Goal: Task Accomplishment & Management: Use online tool/utility

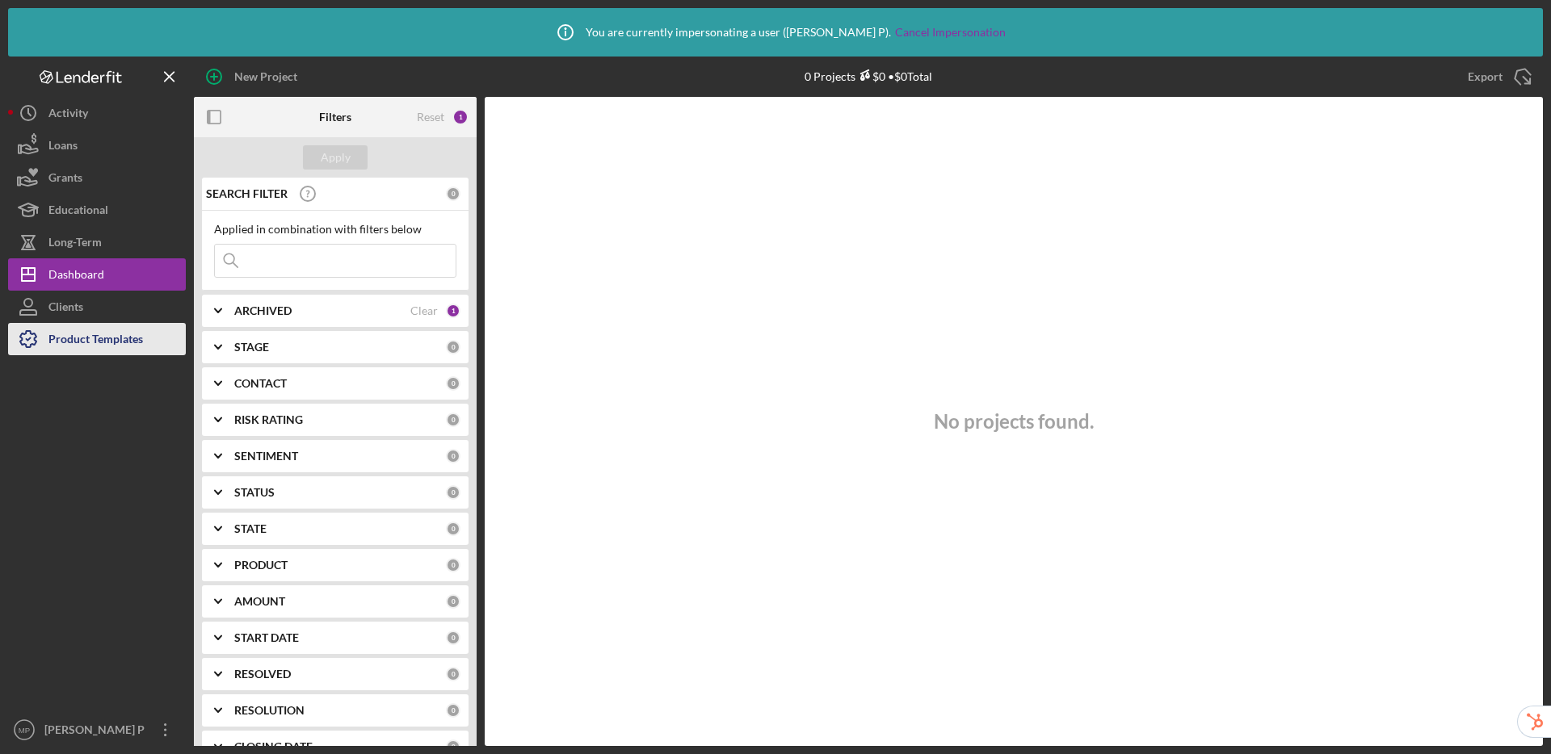
click at [111, 343] on div "New Project 0 Projects $0 • $0 Total Export Icon/Export Filters Reset 1 Apply S…" at bounding box center [775, 402] width 1535 height 690
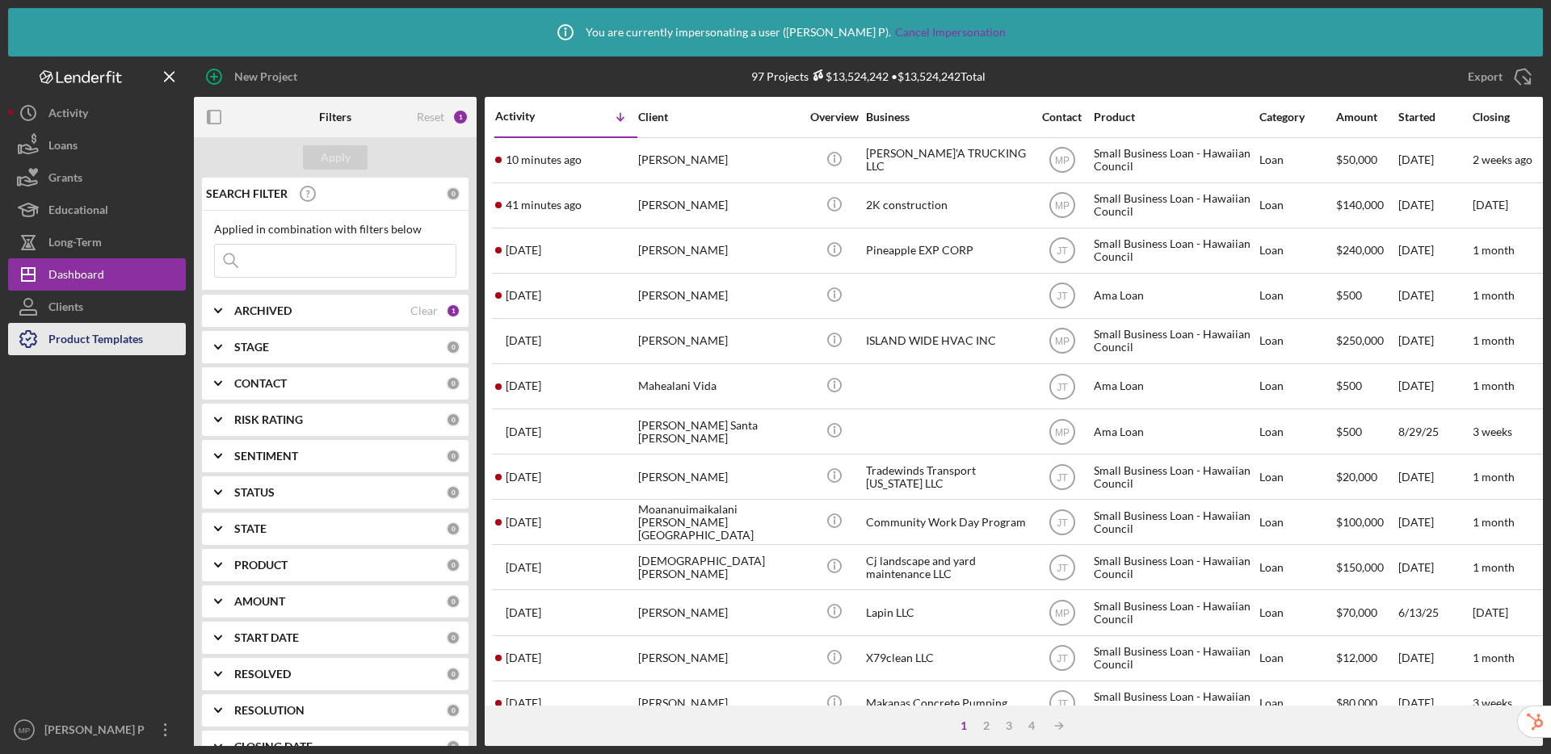
click at [58, 334] on div "Product Templates" at bounding box center [95, 341] width 95 height 36
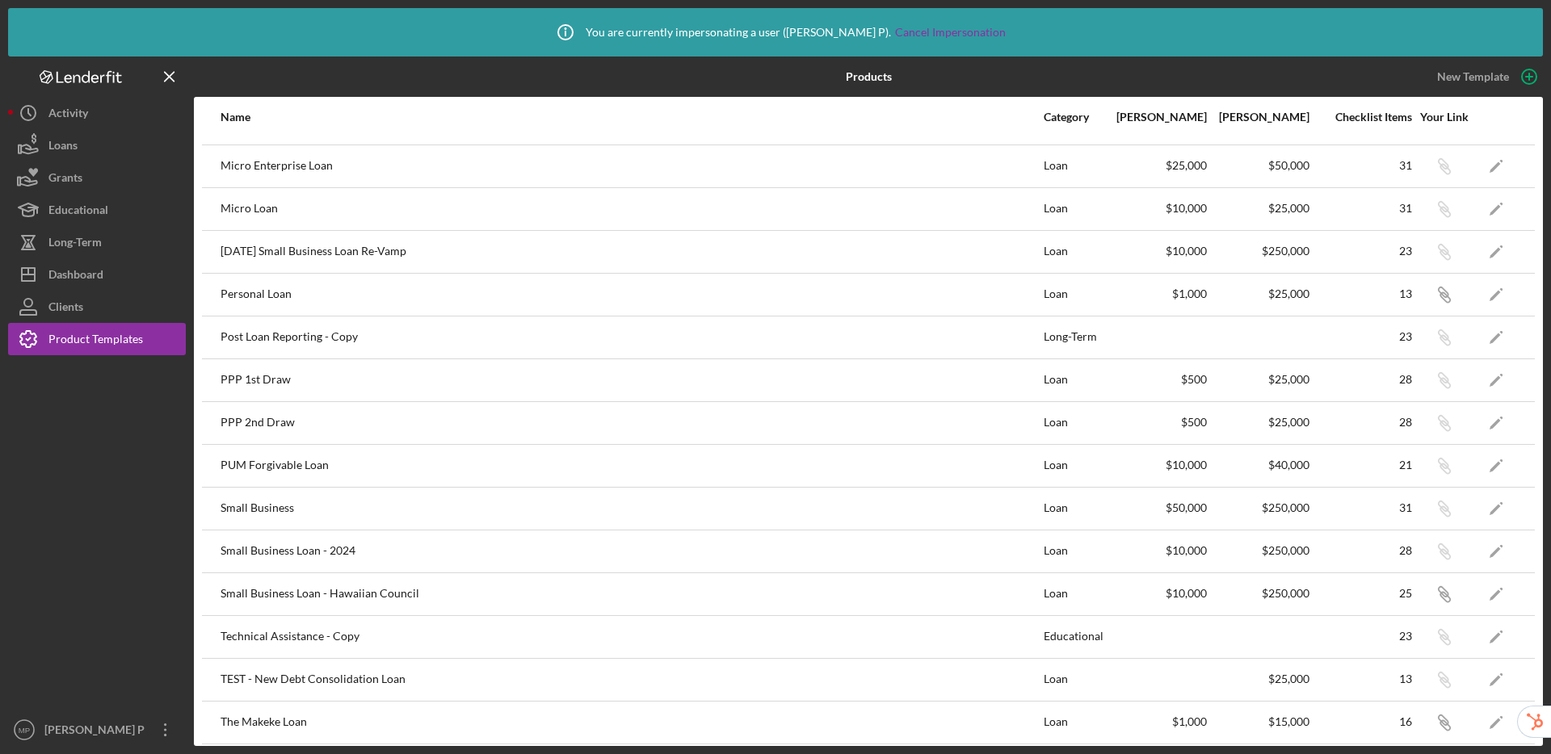
scroll to position [513, 0]
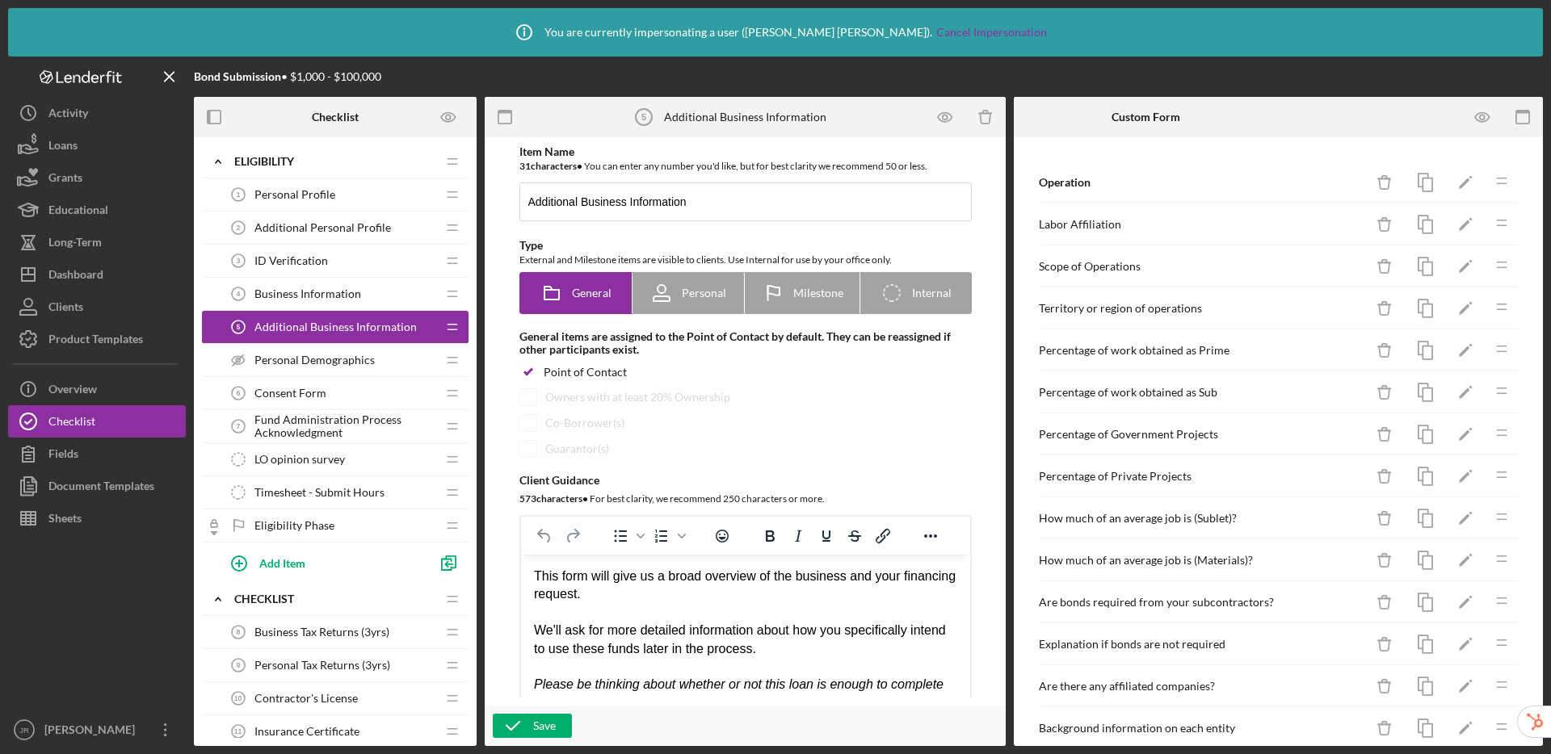
scroll to position [324, 0]
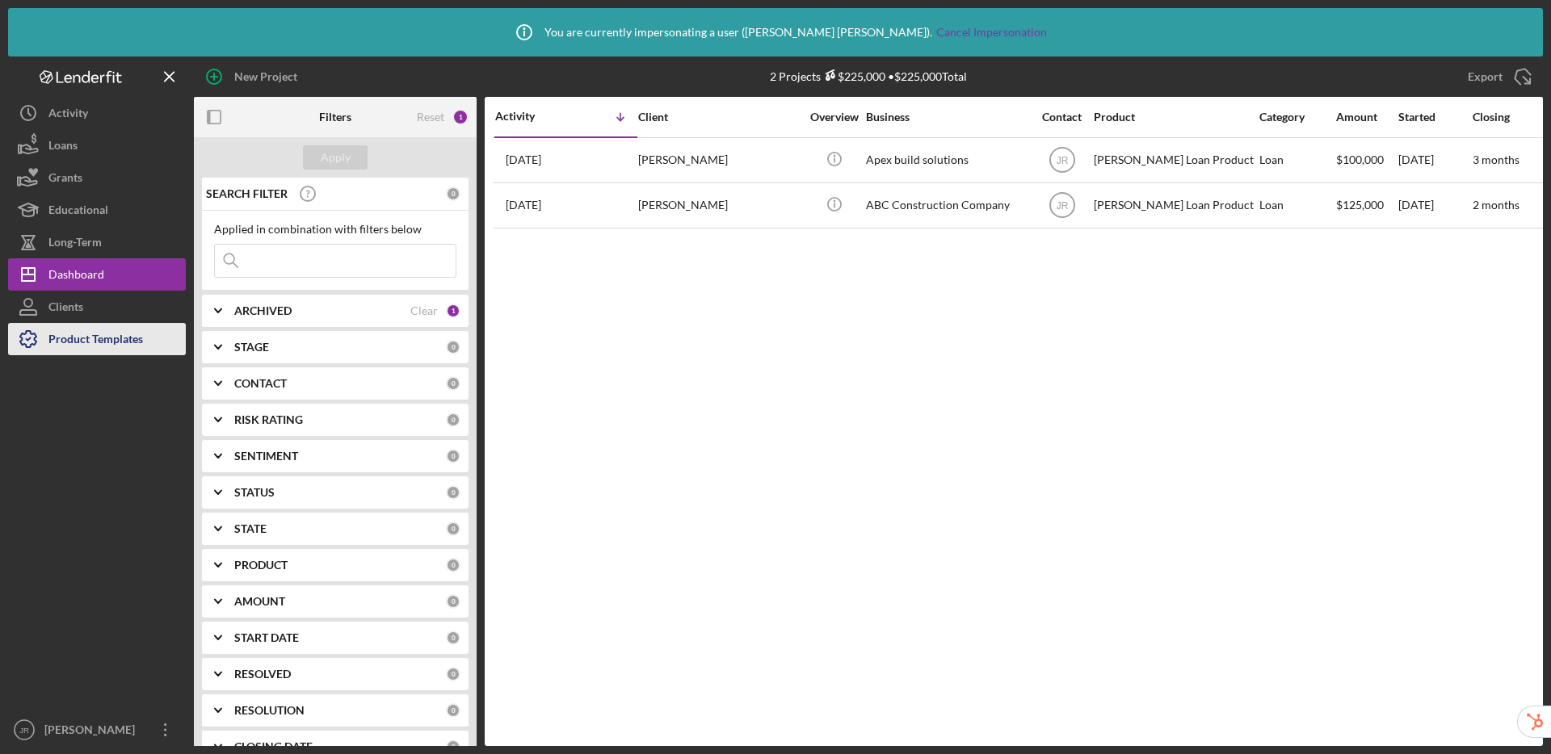
click at [96, 340] on div "Product Templates" at bounding box center [95, 341] width 95 height 36
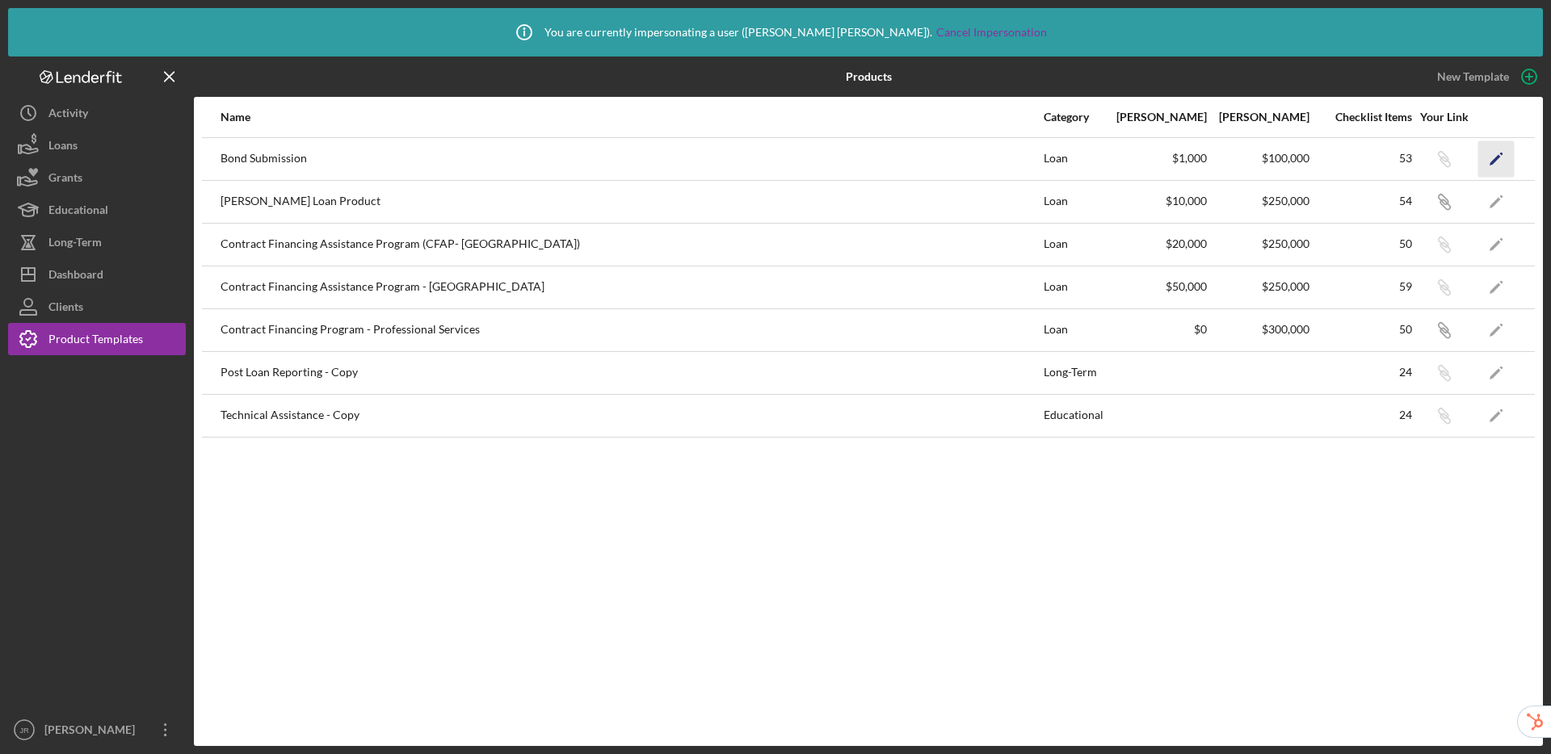
click at [1494, 157] on icon "Icon/Edit" at bounding box center [1496, 159] width 36 height 36
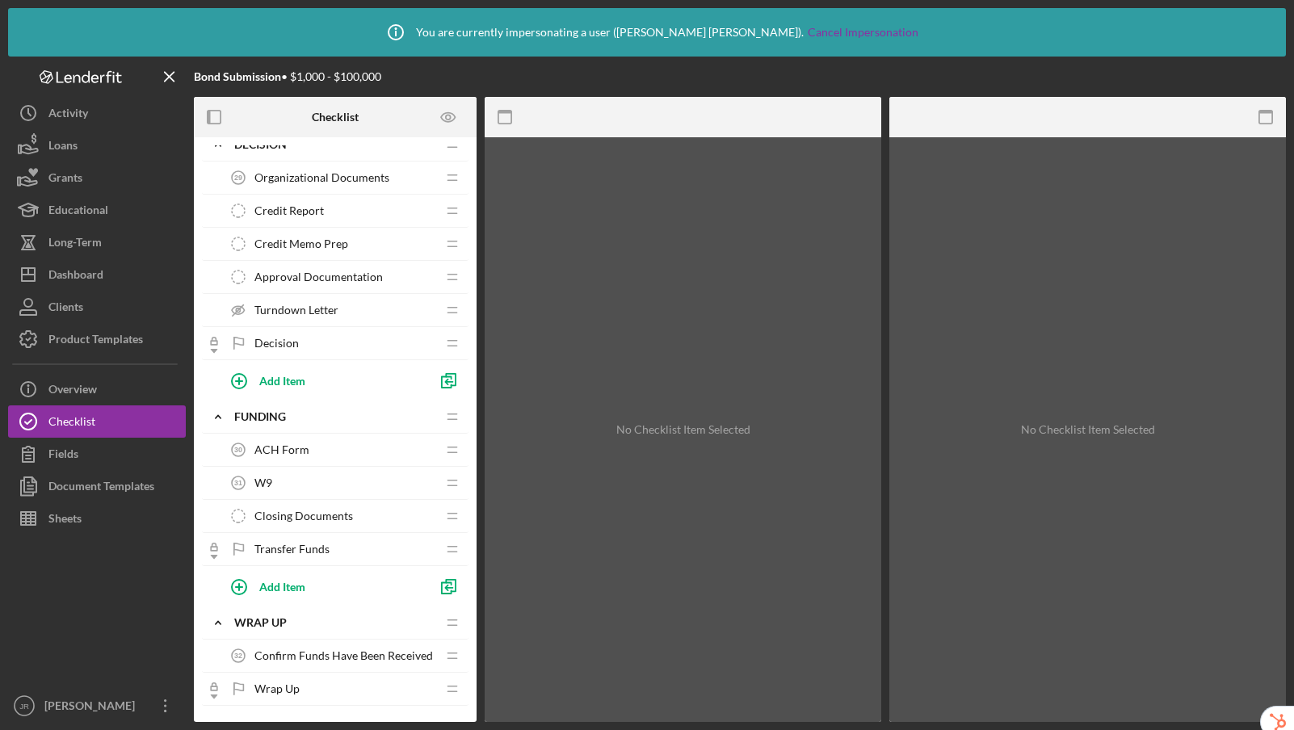
scroll to position [1519, 0]
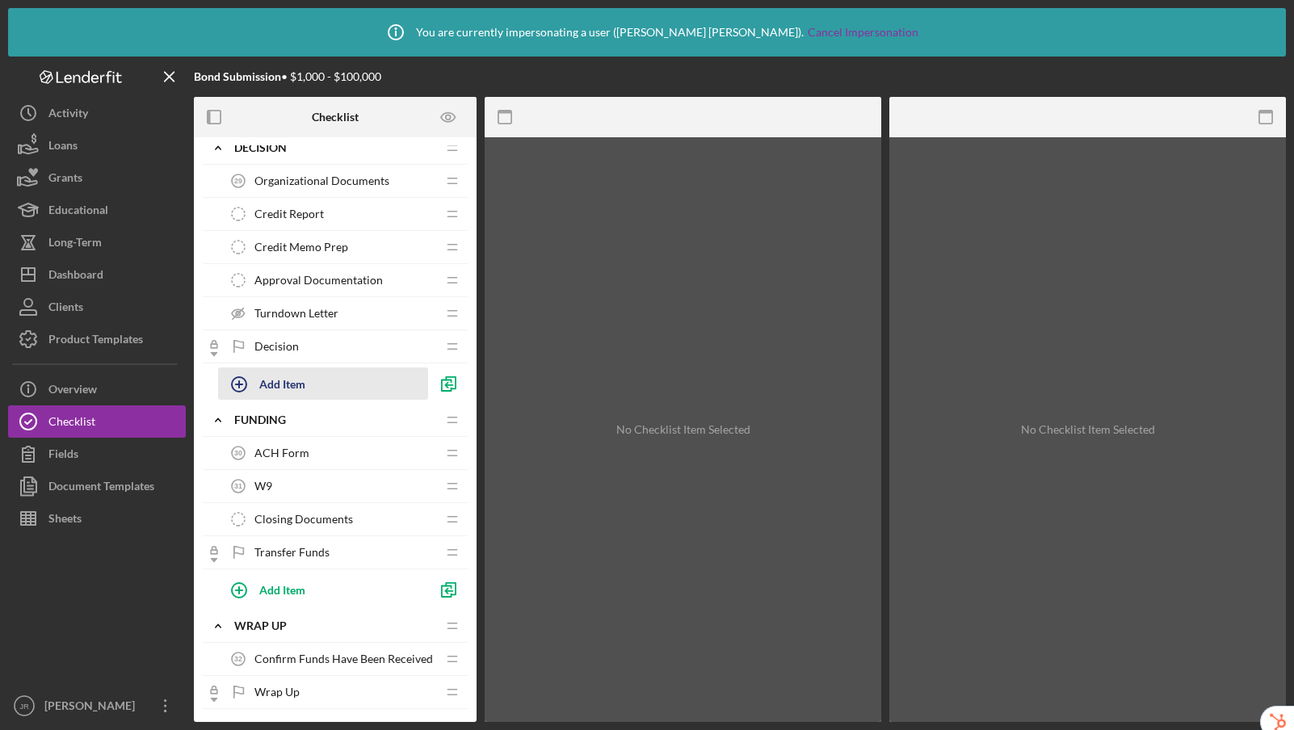
click at [308, 384] on button "Add Item" at bounding box center [323, 384] width 210 height 32
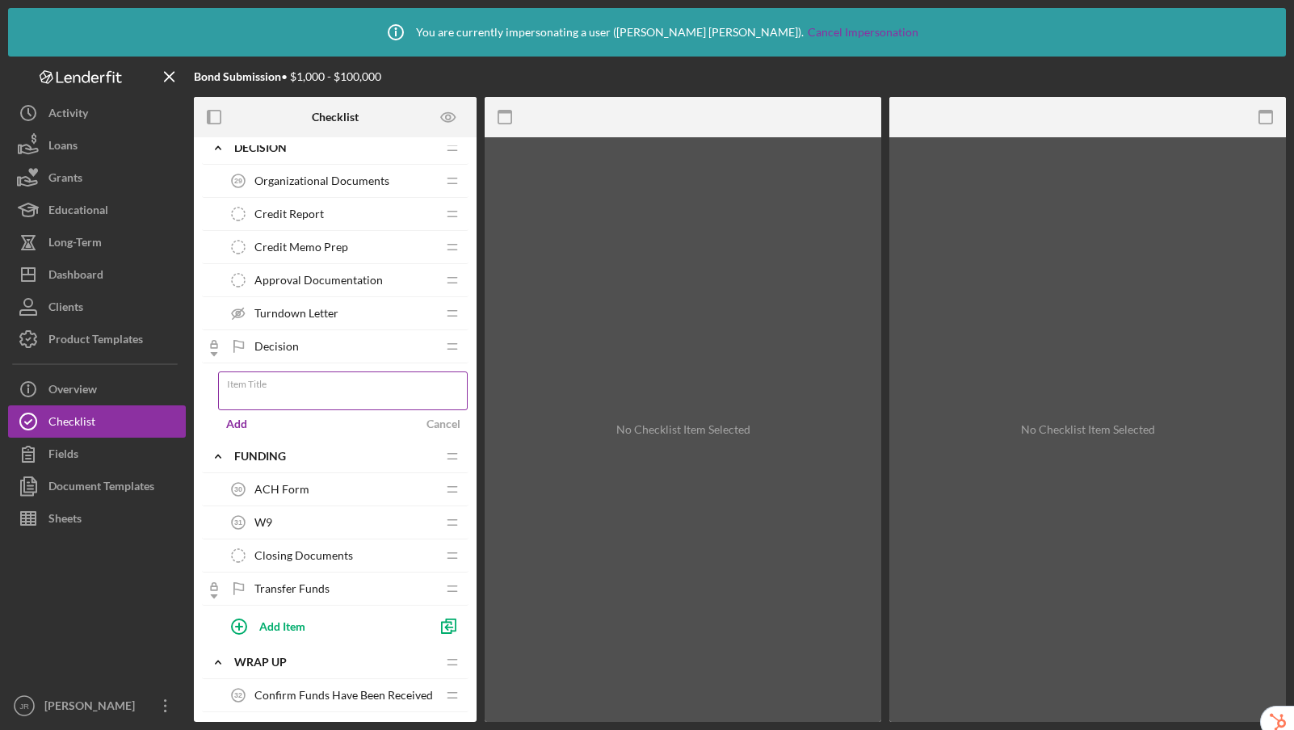
type input "L"
type input "Balance Sheet"
click at [447, 415] on div "Cancel" at bounding box center [443, 424] width 34 height 24
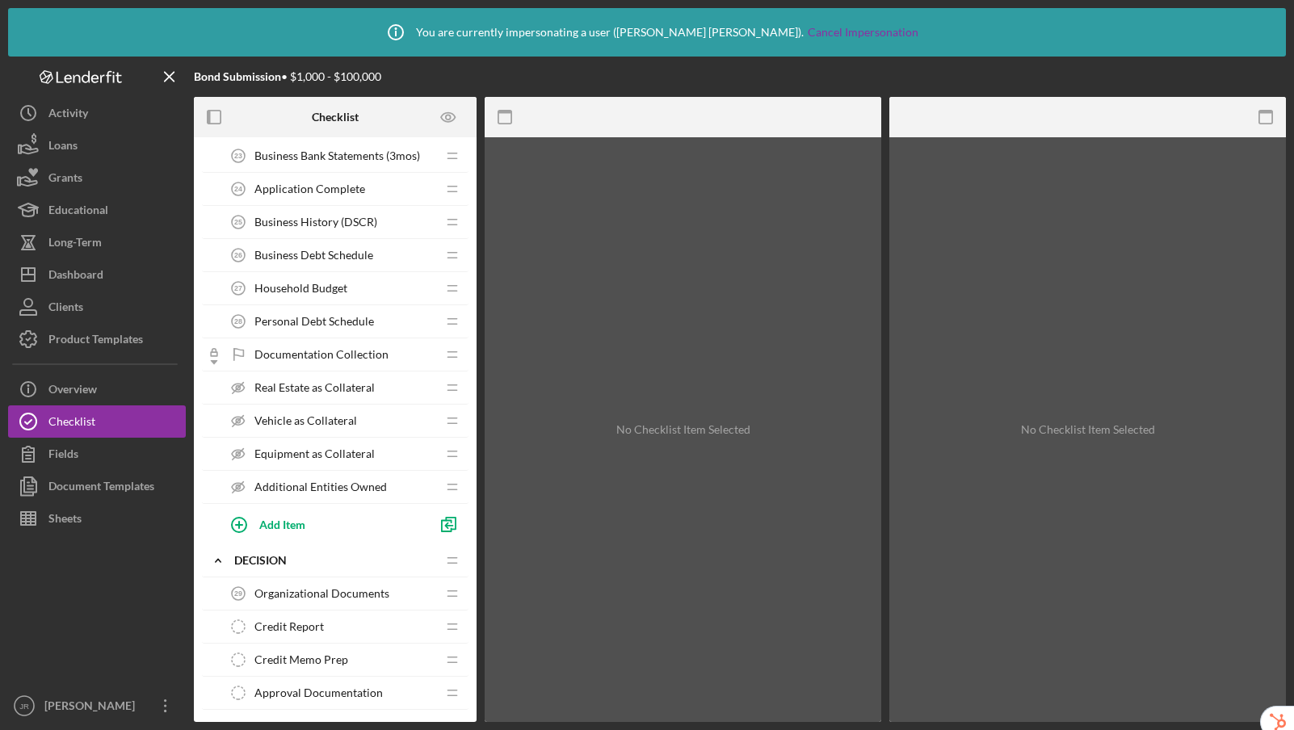
scroll to position [956, 0]
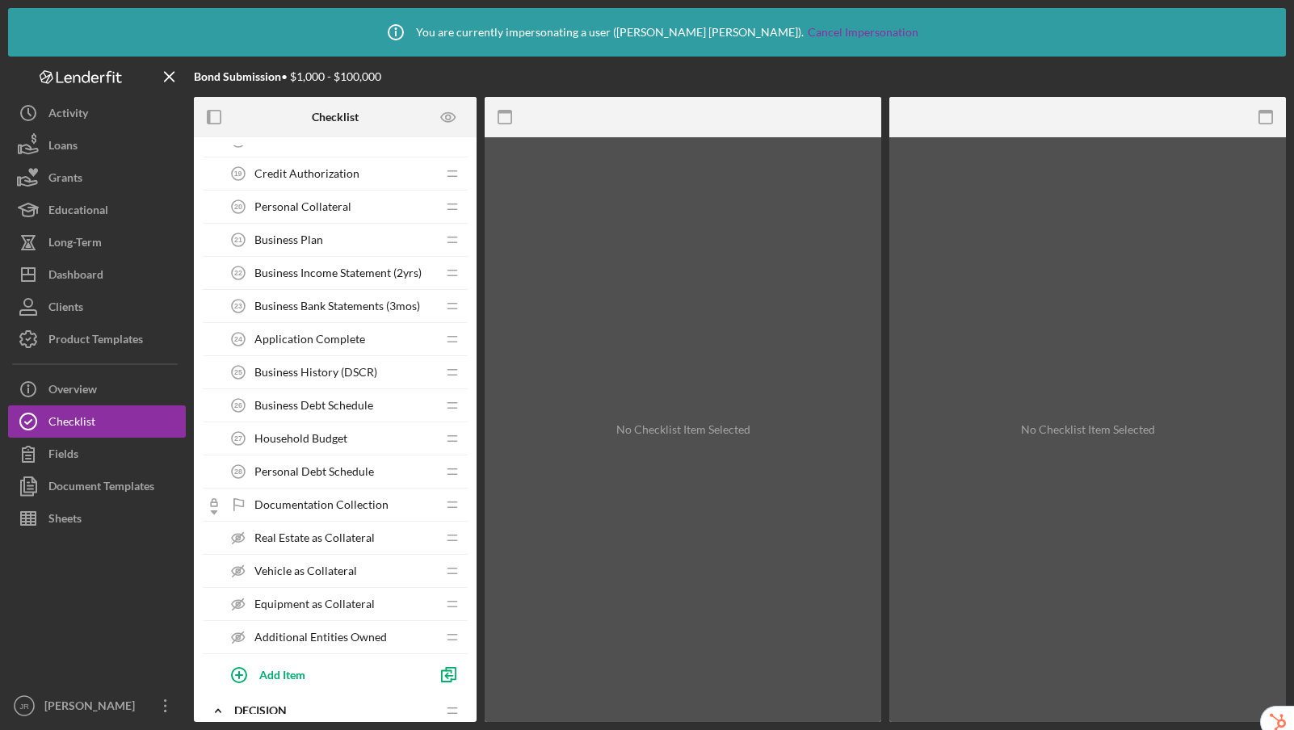
click at [368, 409] on span "Business Debt Schedule" at bounding box center [313, 405] width 119 height 13
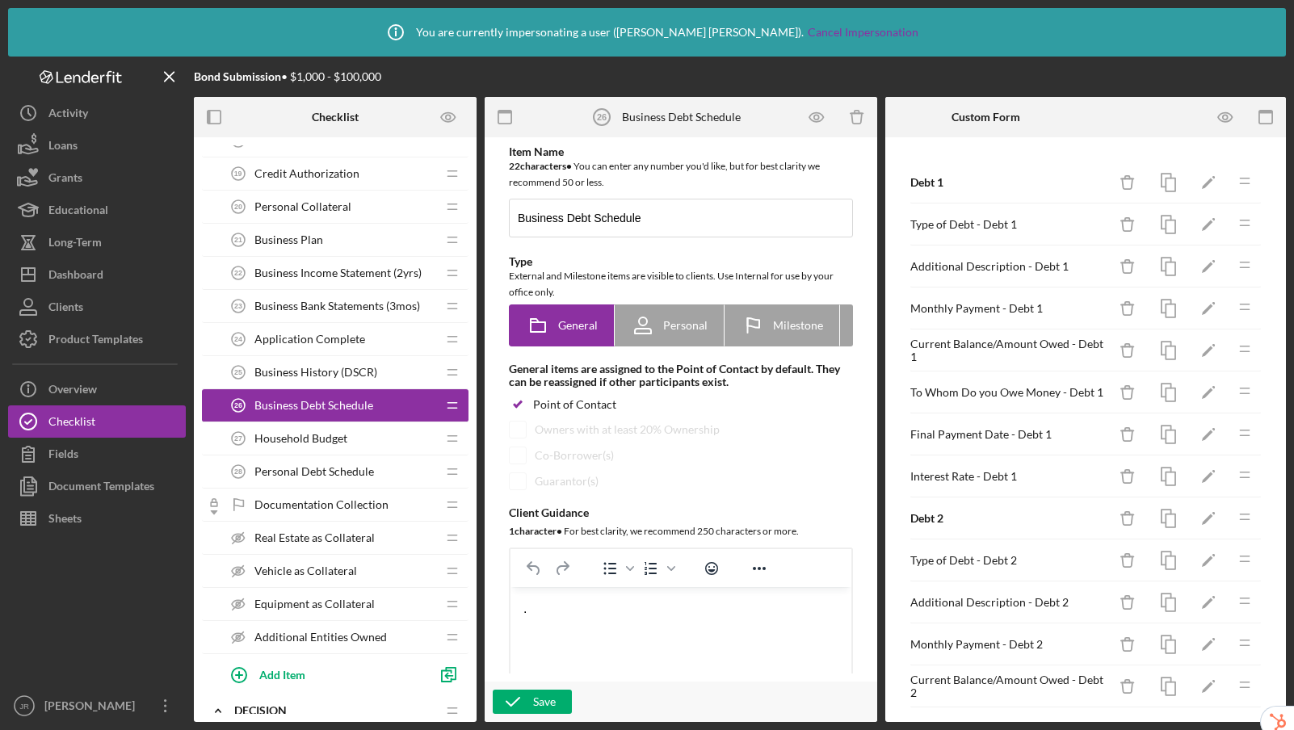
click at [362, 371] on span "Business History (DSCR)" at bounding box center [315, 372] width 123 height 13
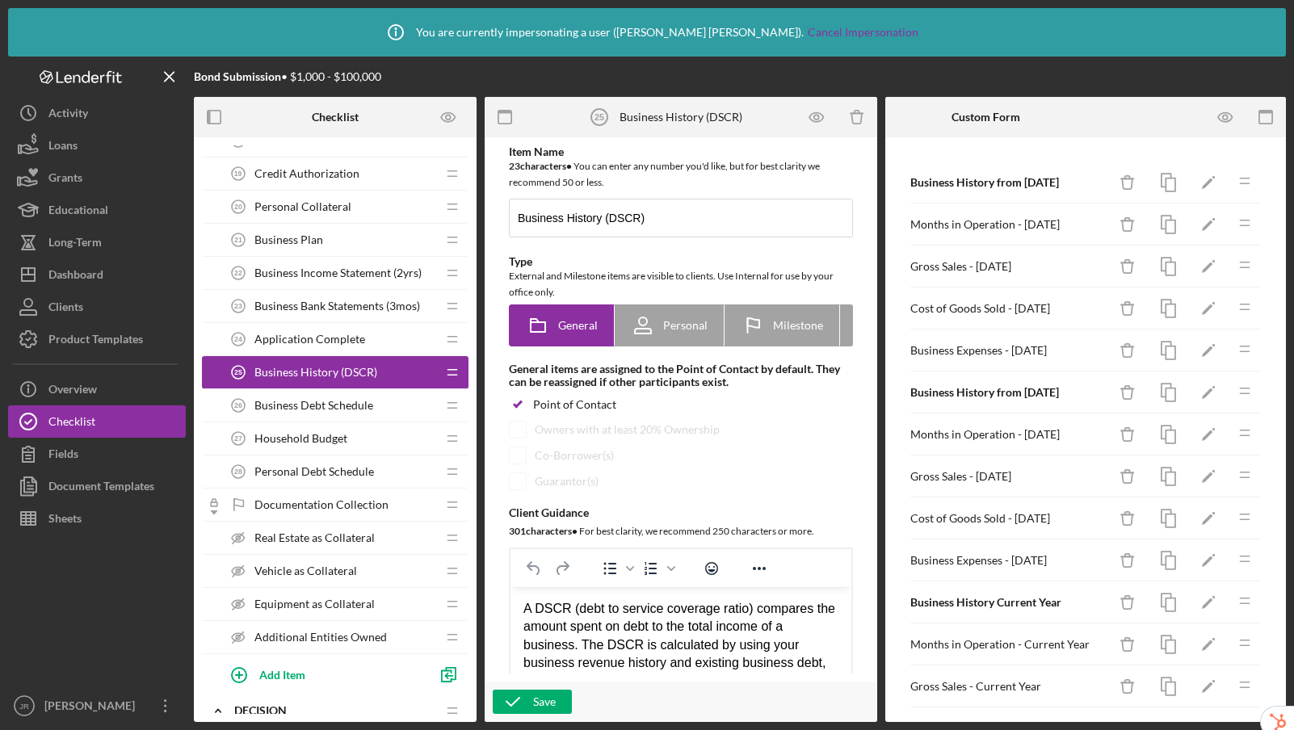
click at [367, 343] on div "Application Complete 24 Application Complete" at bounding box center [329, 339] width 214 height 32
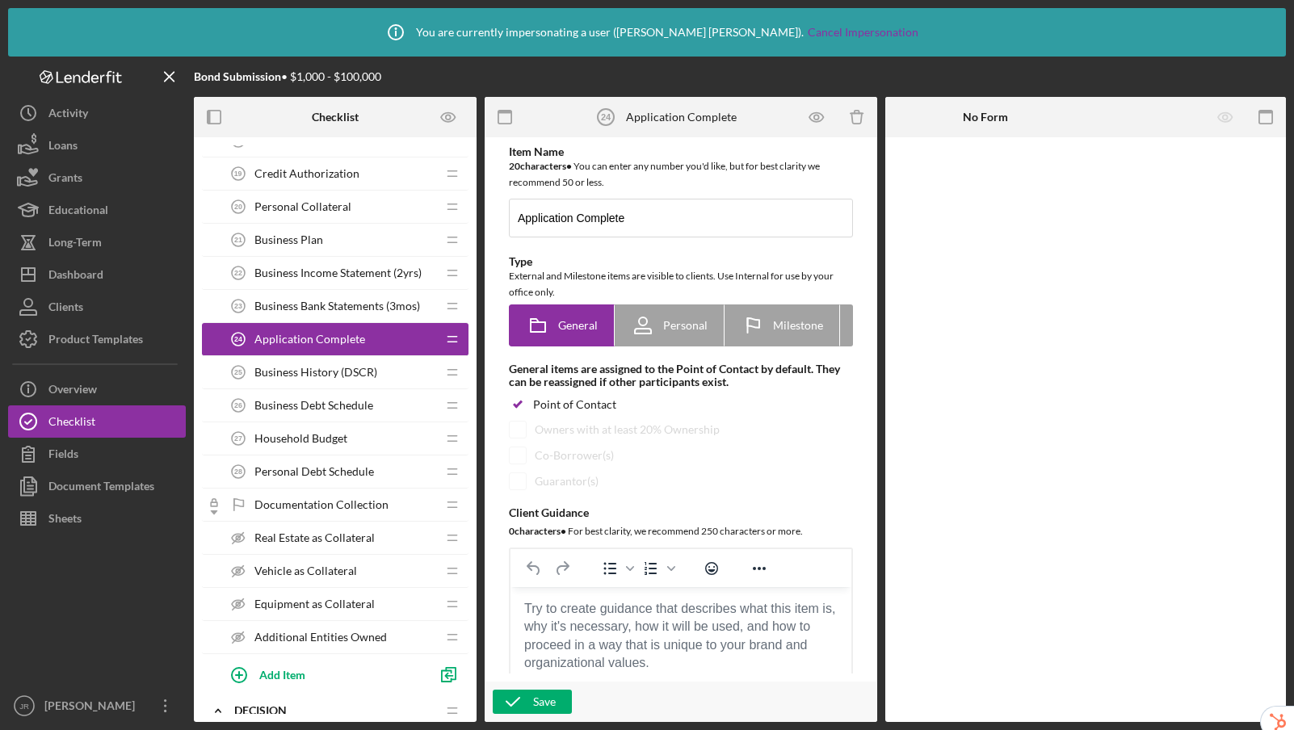
click at [368, 305] on span "Business Bank Statements (3mos)" at bounding box center [337, 306] width 166 height 13
